Goal: Connect with others: Connect with others

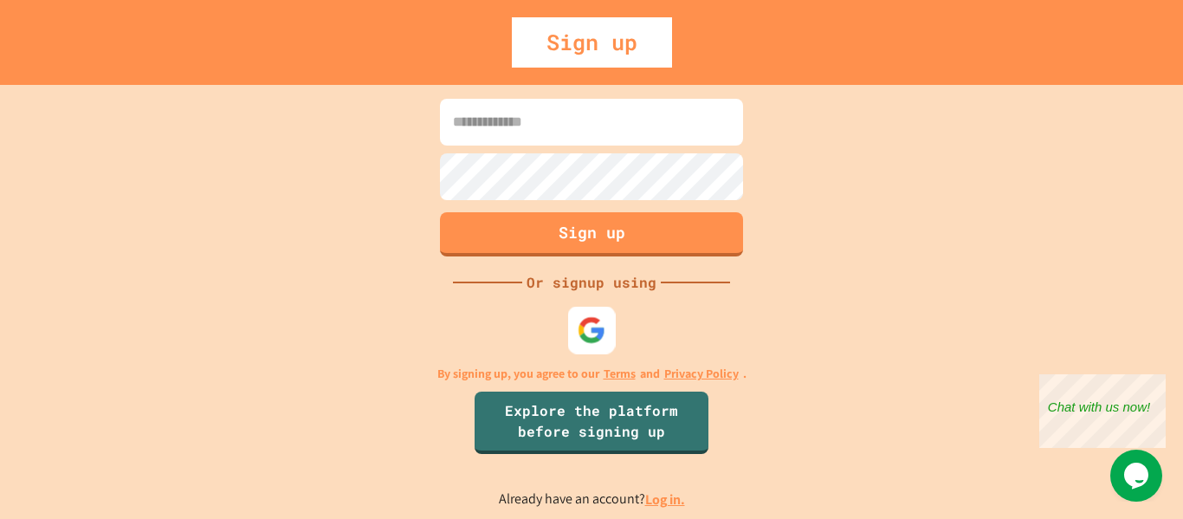
click at [580, 326] on img at bounding box center [592, 329] width 29 height 29
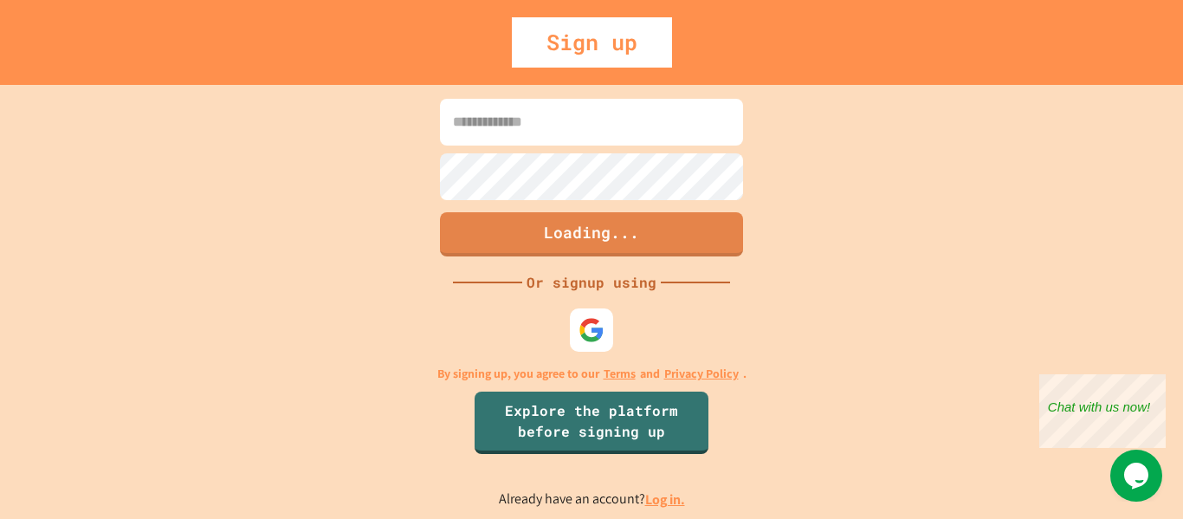
click at [593, 139] on input at bounding box center [591, 122] width 303 height 47
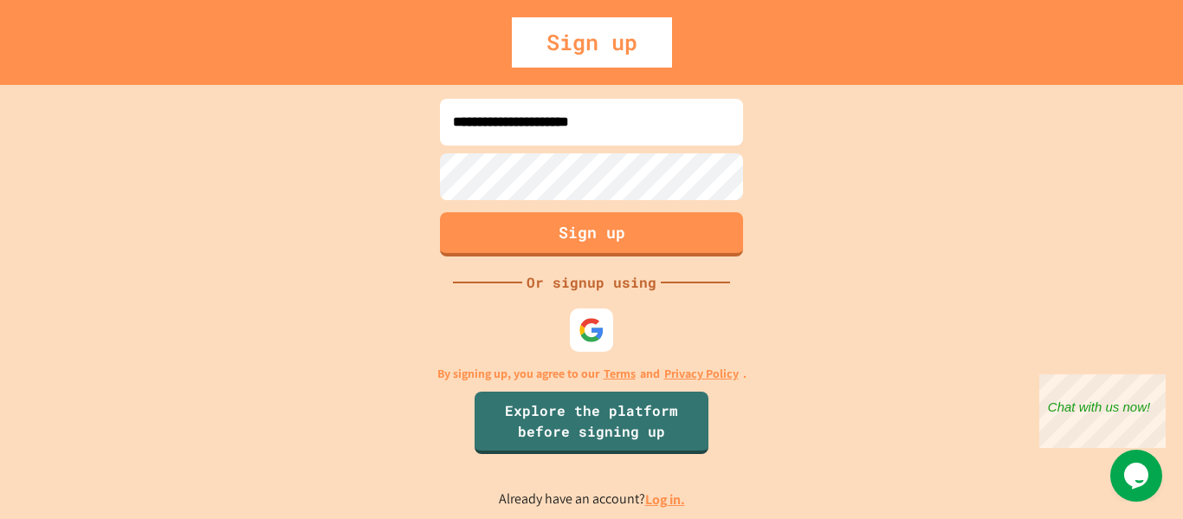
type input "**********"
click at [699, 229] on button "Sign up" at bounding box center [592, 232] width 309 height 45
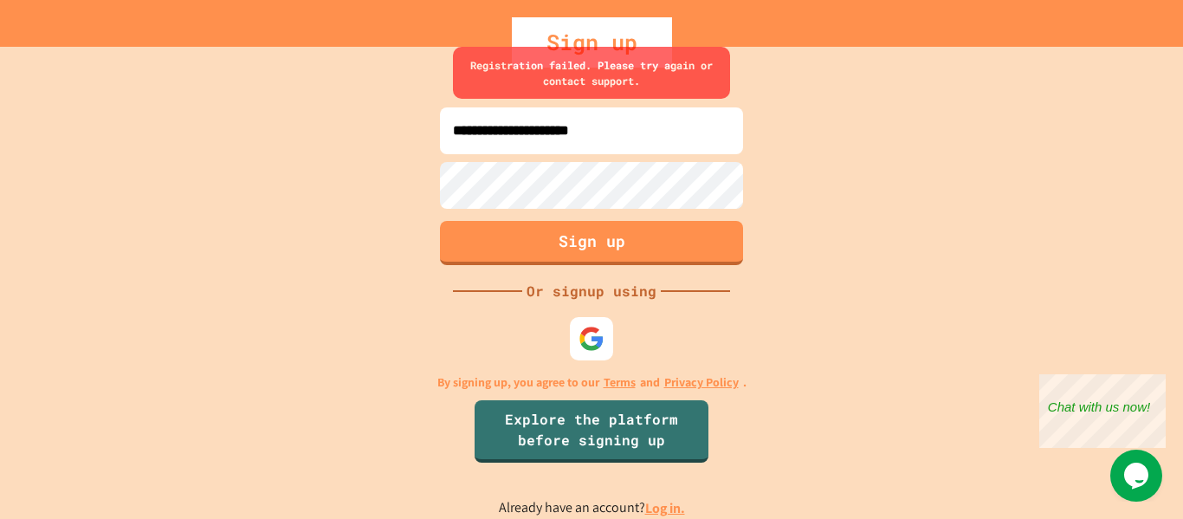
click at [664, 503] on link "Log in." at bounding box center [665, 508] width 40 height 18
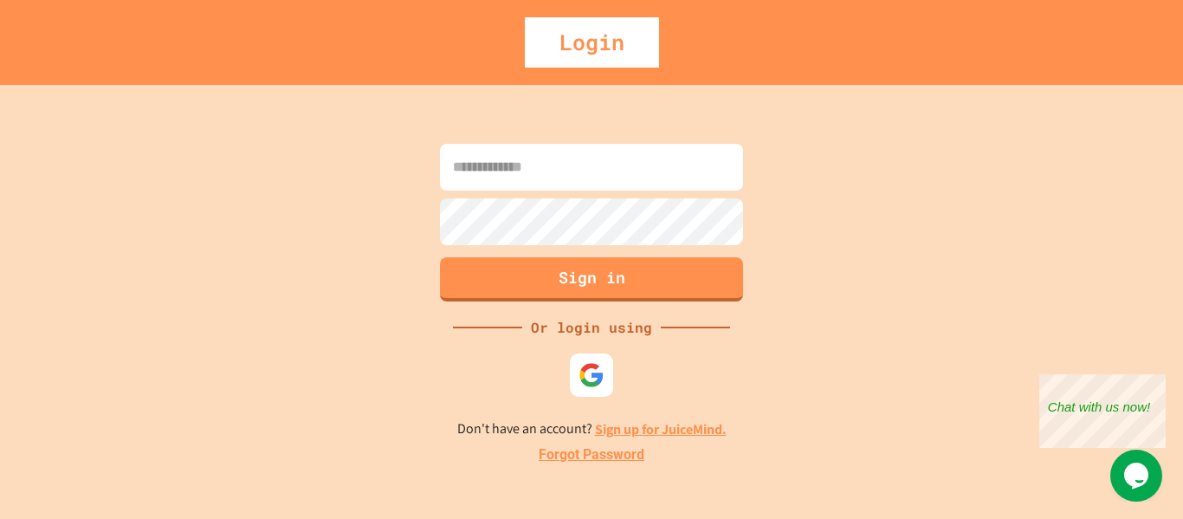
click at [554, 157] on input at bounding box center [591, 167] width 303 height 47
type input "**********"
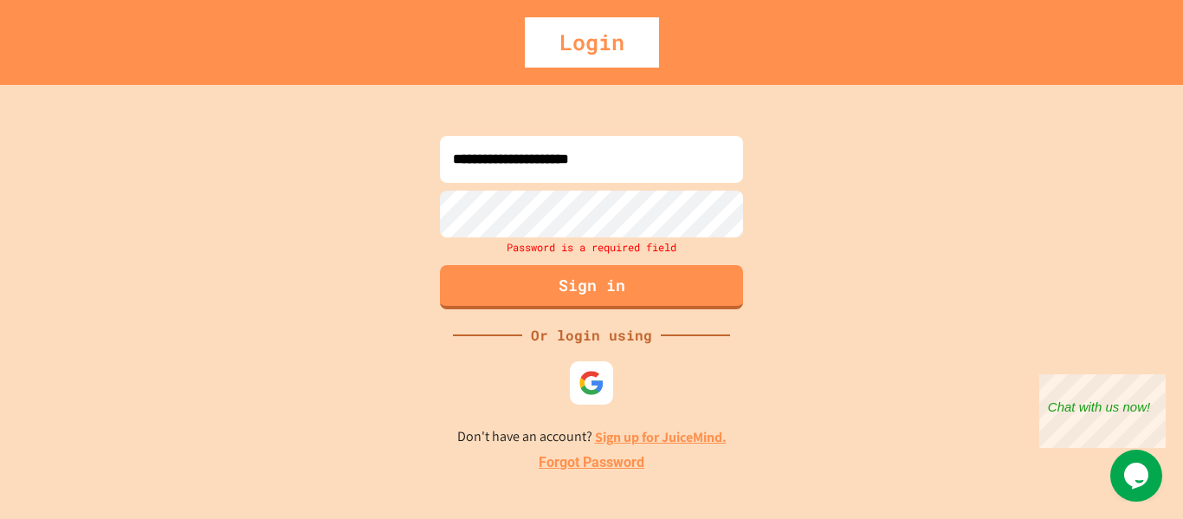
click at [622, 49] on div "Login" at bounding box center [592, 42] width 134 height 50
click at [591, 384] on img at bounding box center [592, 382] width 29 height 29
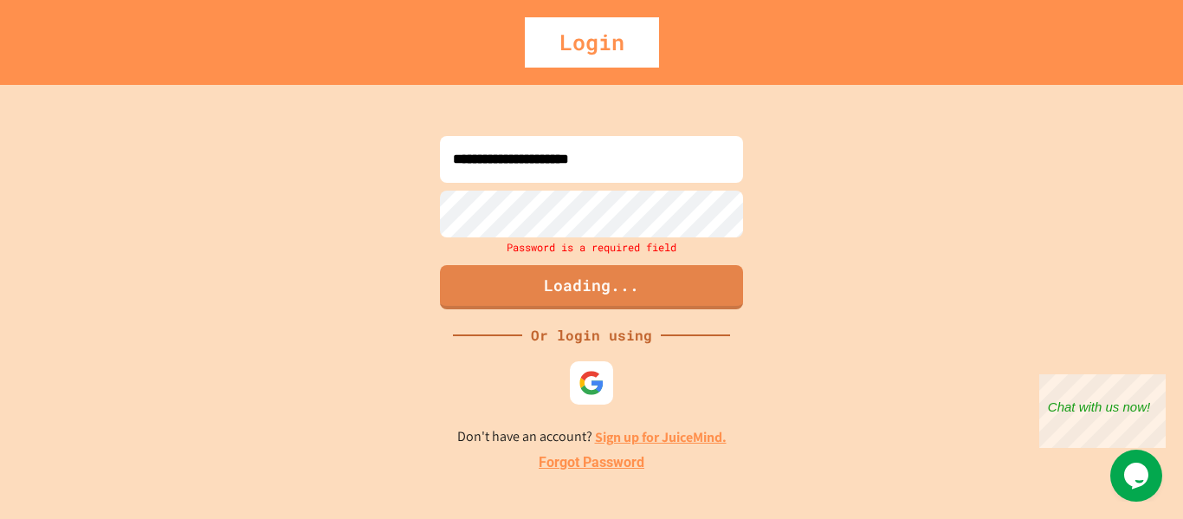
click at [845, 76] on div "Login" at bounding box center [591, 42] width 1183 height 85
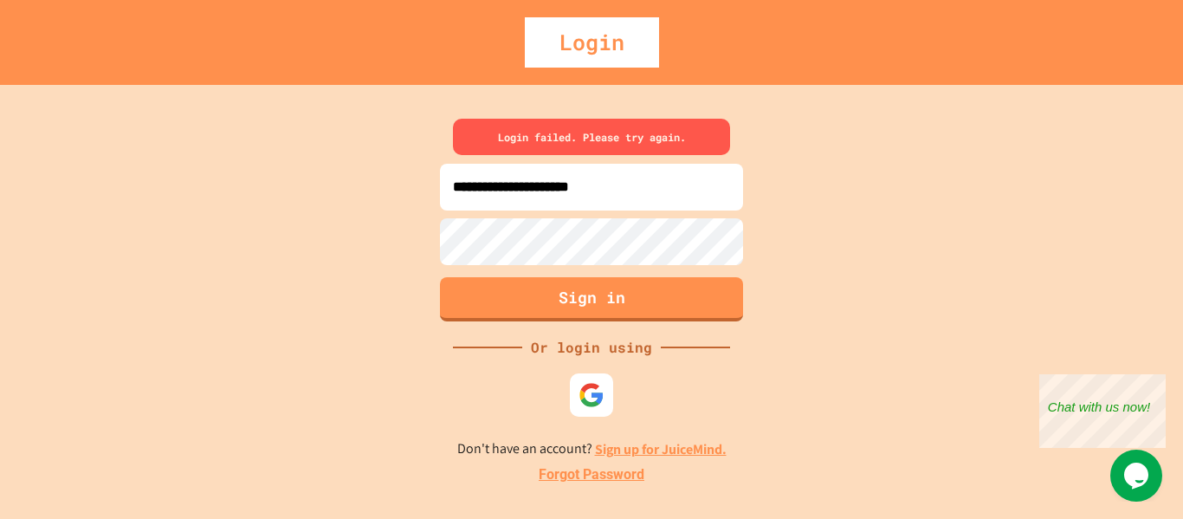
click at [602, 474] on link "Forgot Password" at bounding box center [592, 474] width 106 height 21
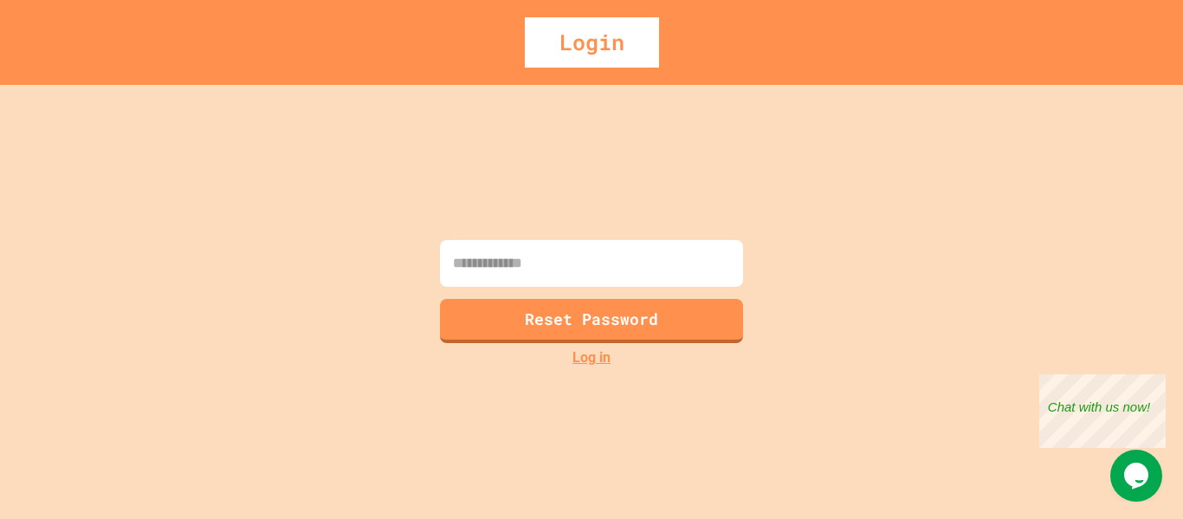
click at [574, 271] on input at bounding box center [591, 263] width 303 height 47
type input "**********"
click at [634, 319] on button "Reset Password" at bounding box center [592, 318] width 309 height 45
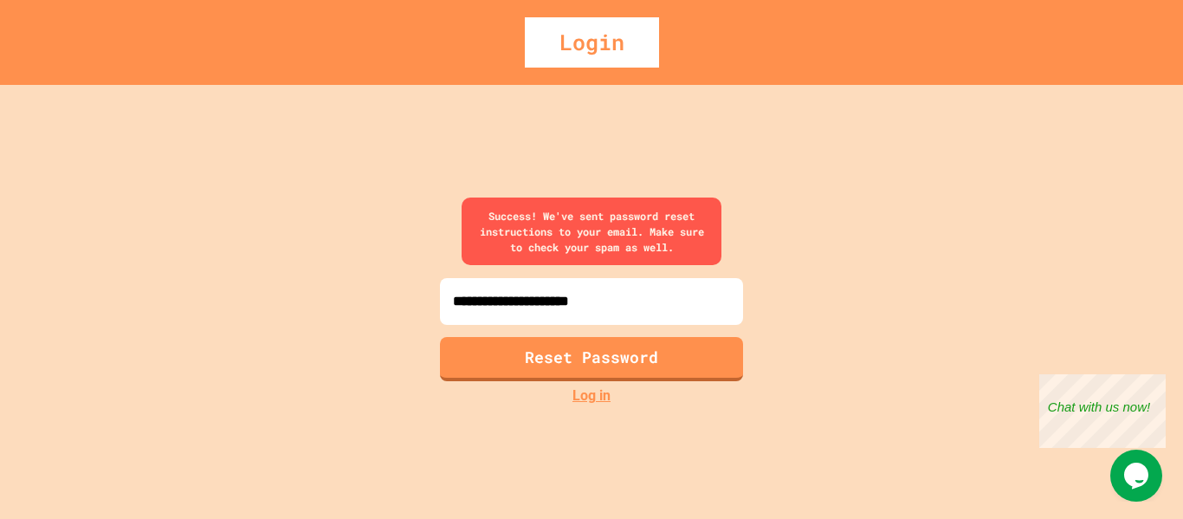
click at [591, 394] on link "Log in" at bounding box center [592, 396] width 38 height 21
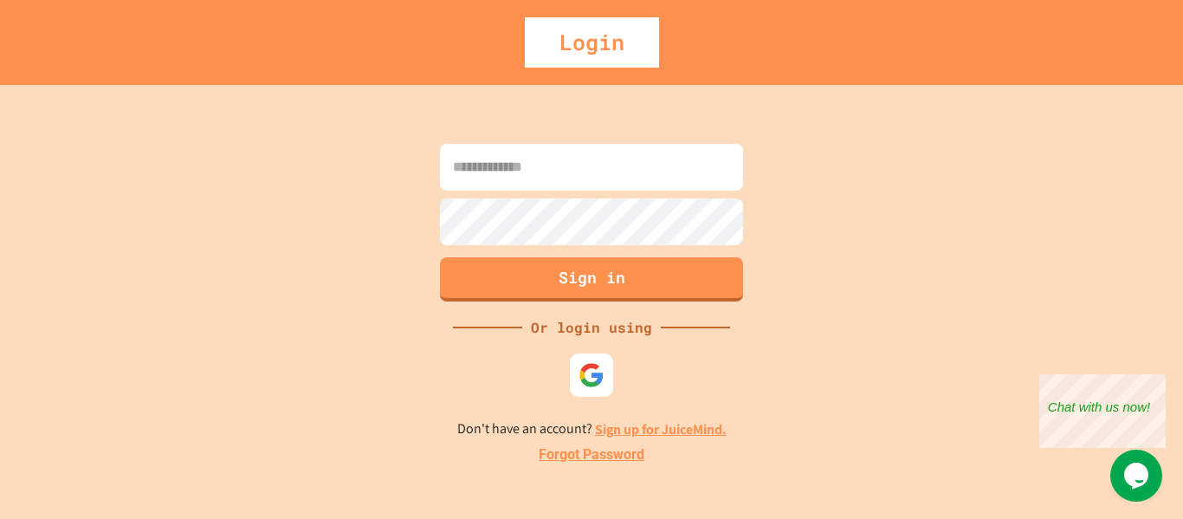
click at [500, 170] on input at bounding box center [591, 167] width 303 height 47
type input "**********"
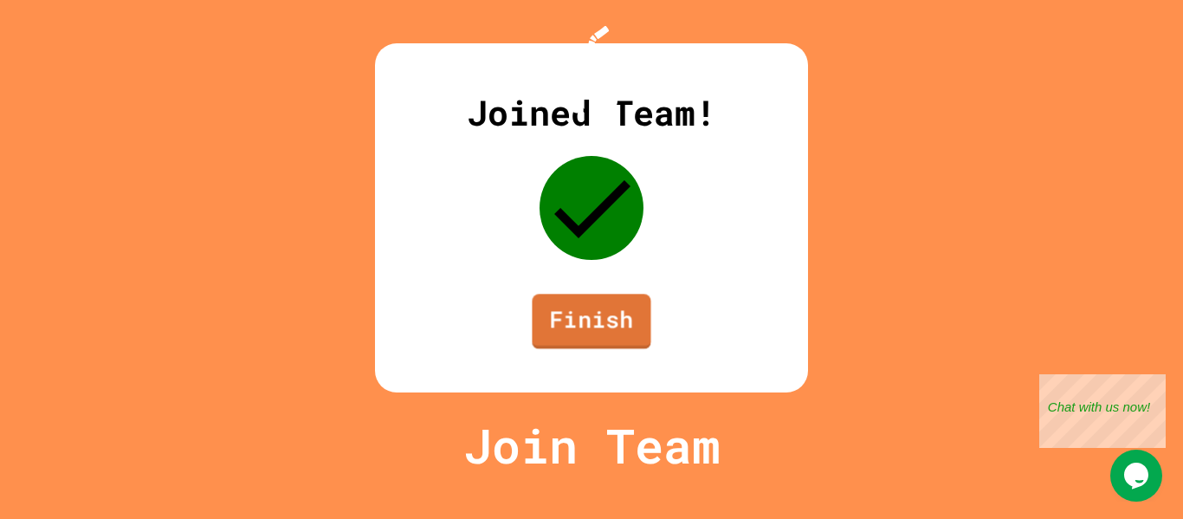
click at [619, 349] on link "Finish" at bounding box center [591, 321] width 119 height 55
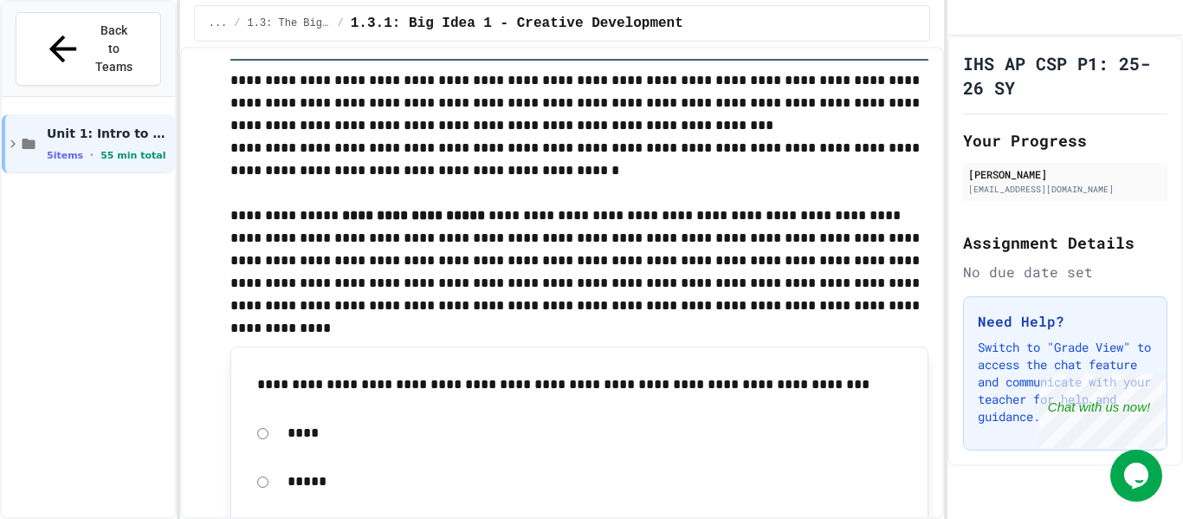
scroll to position [438, 0]
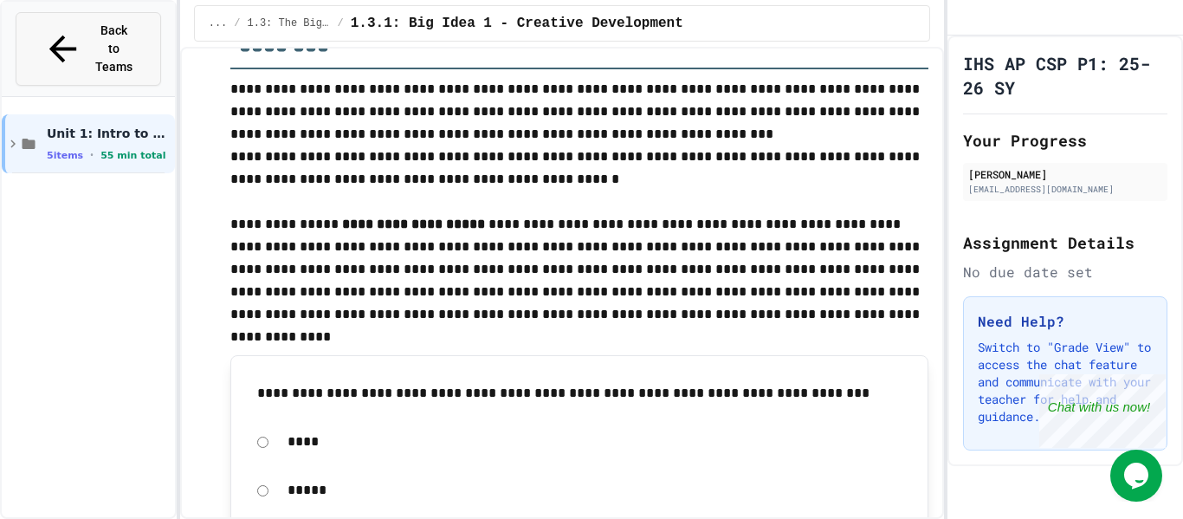
click at [94, 22] on span "Back to Teams" at bounding box center [114, 49] width 41 height 55
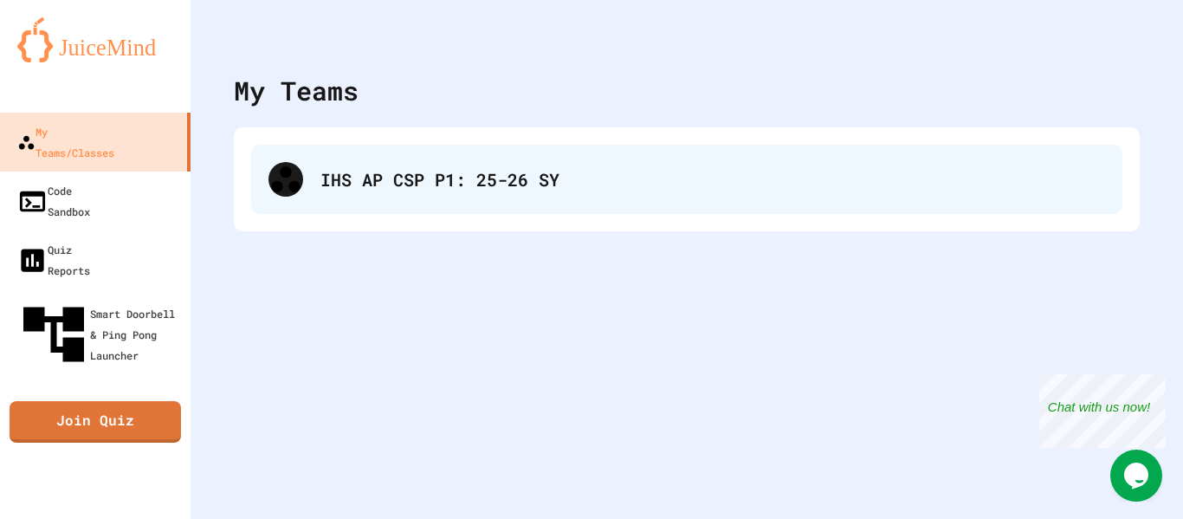
click at [400, 205] on div "IHS AP CSP P1: 25-26 SY" at bounding box center [687, 179] width 872 height 69
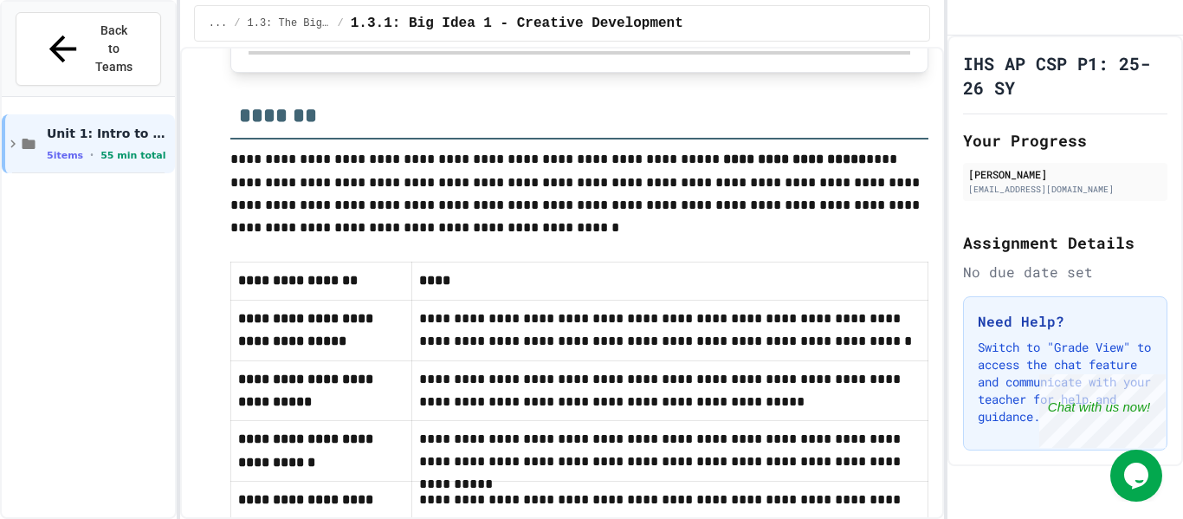
scroll to position [1216, 0]
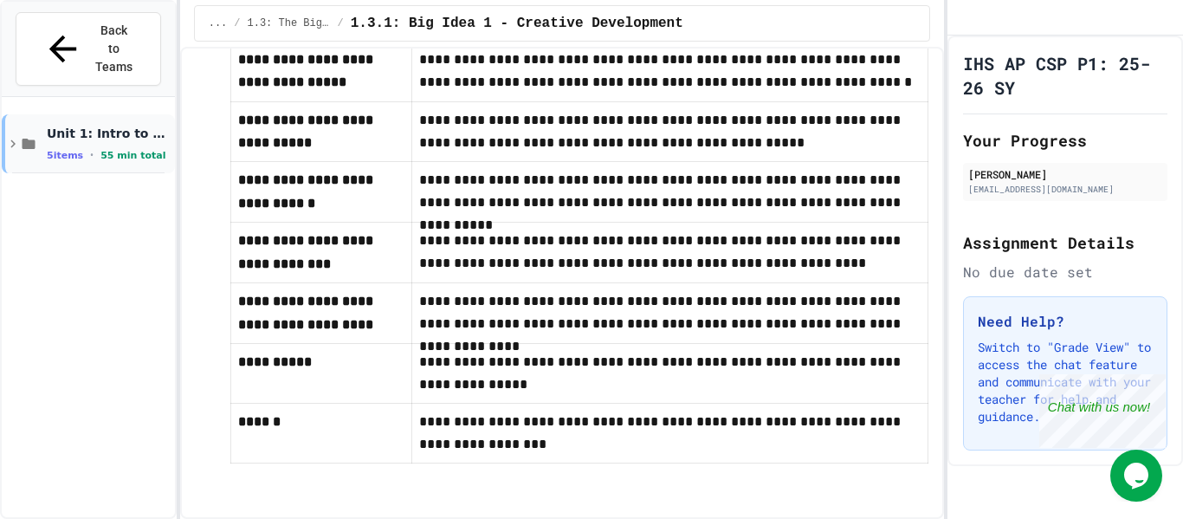
click at [128, 150] on span "55 min total" at bounding box center [133, 155] width 65 height 11
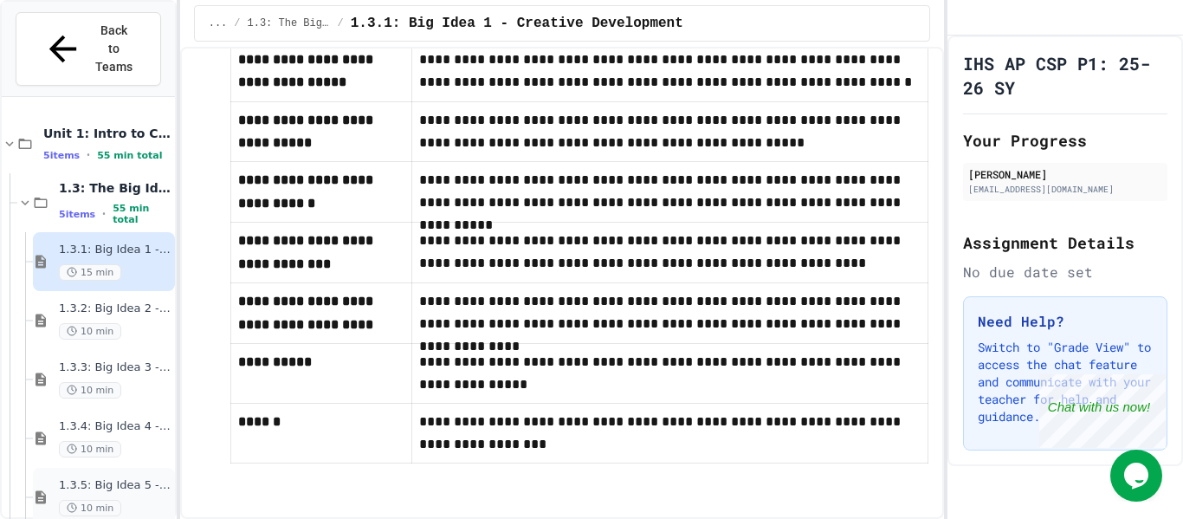
click at [123, 478] on div "1.3.5: Big Idea 5 - Impact of Computing 10 min" at bounding box center [115, 497] width 113 height 38
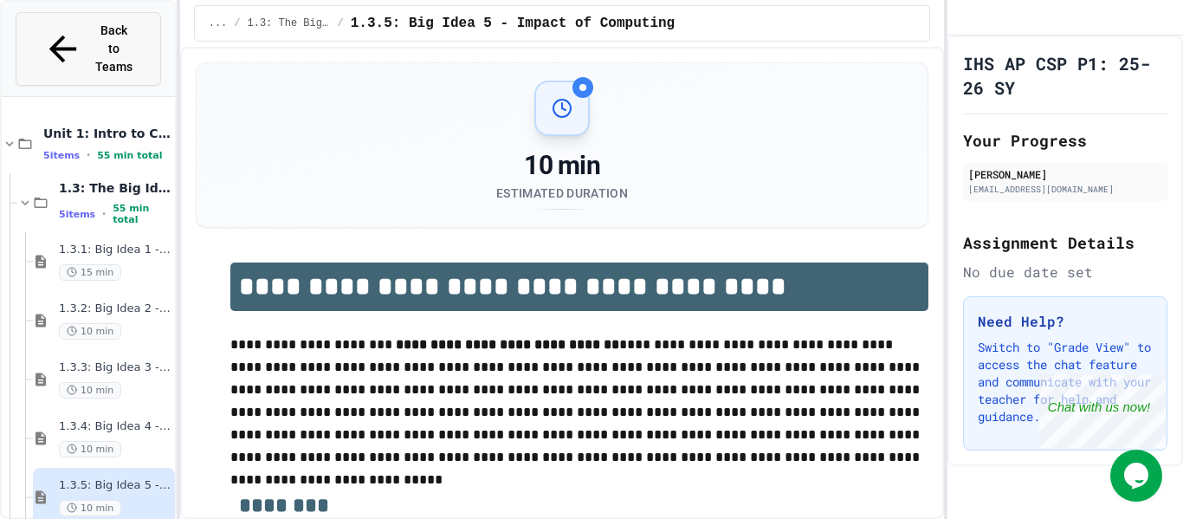
click at [134, 36] on span "Back to Teams" at bounding box center [114, 49] width 41 height 55
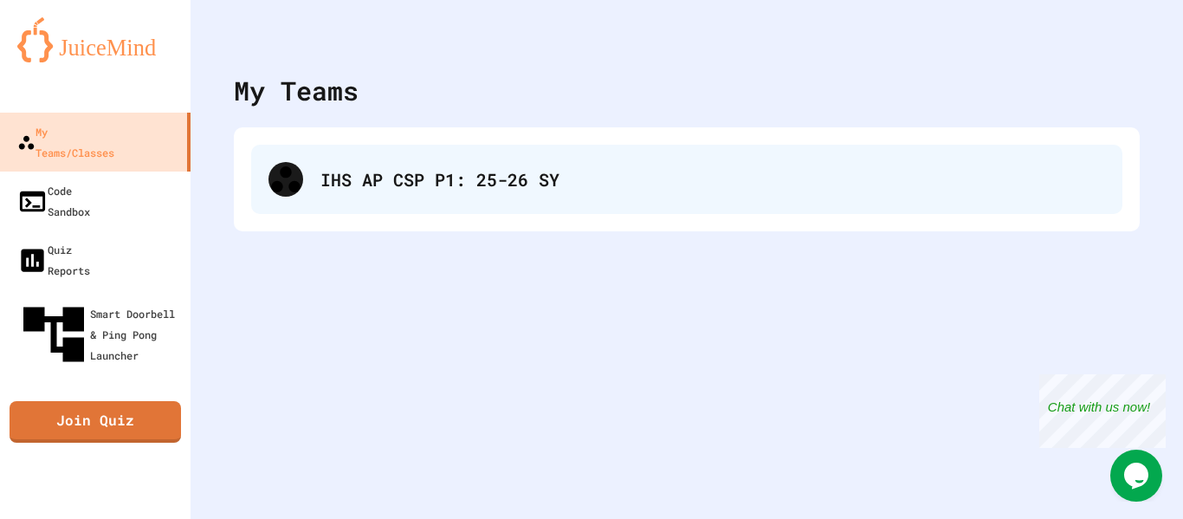
click at [375, 176] on div "IHS AP CSP P1: 25-26 SY" at bounding box center [713, 179] width 785 height 26
